Goal: Navigation & Orientation: Find specific page/section

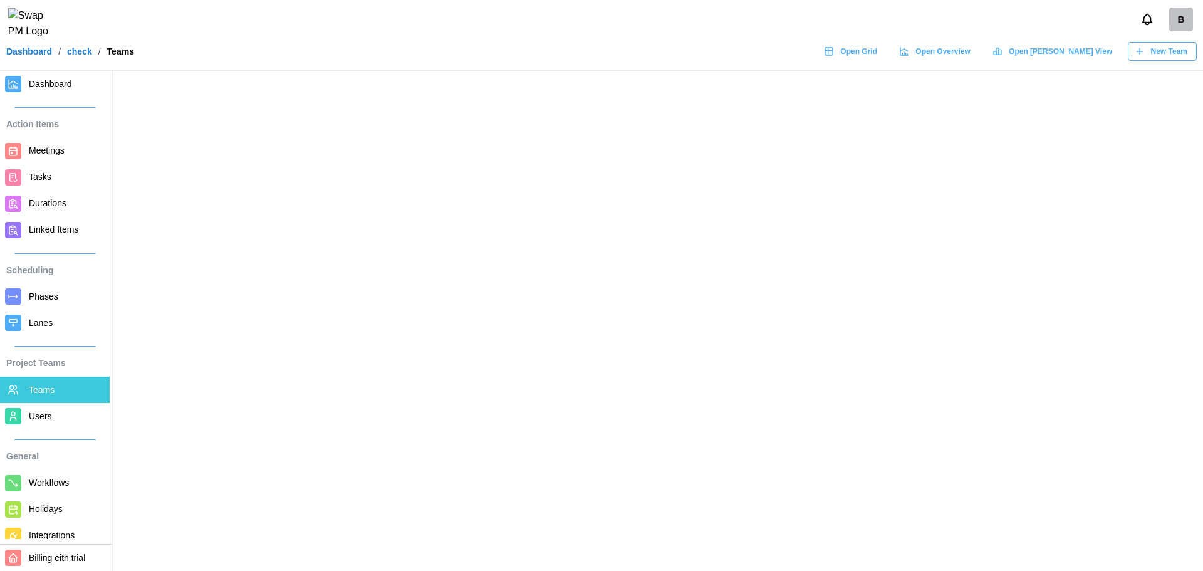
click at [46, 56] on link "Dashboard" at bounding box center [29, 51] width 46 height 9
